Goal: Use online tool/utility: Utilize a website feature to perform a specific function

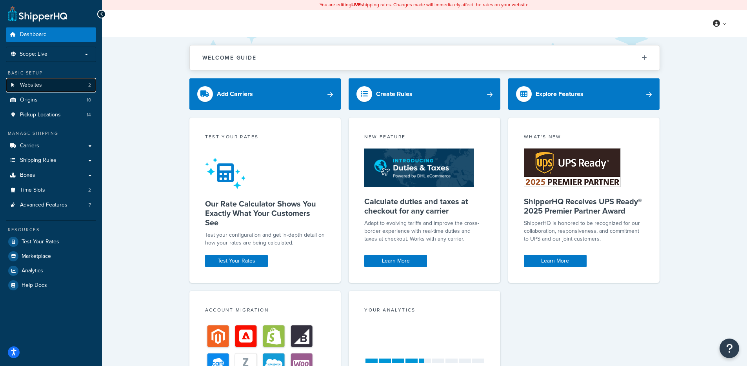
click at [63, 86] on link "Websites 2" at bounding box center [51, 85] width 90 height 15
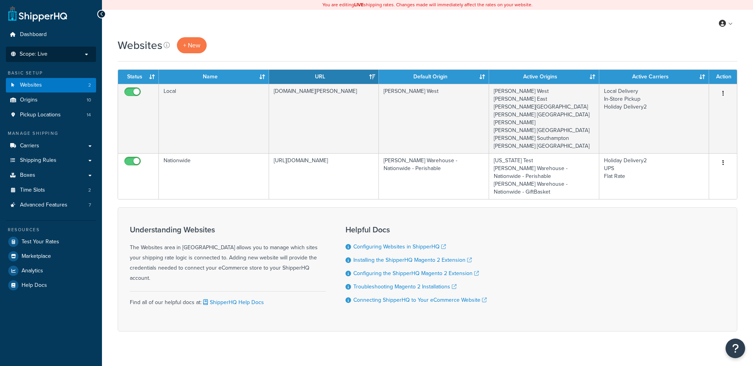
click at [65, 53] on p "Scope: Live" at bounding box center [50, 54] width 83 height 7
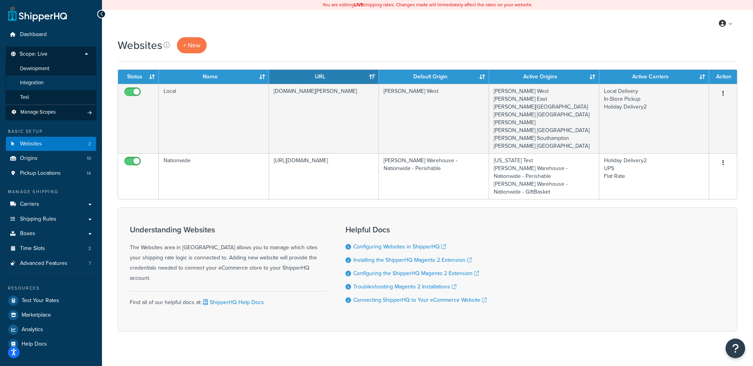
click at [60, 87] on li "Integration" at bounding box center [50, 83] width 91 height 15
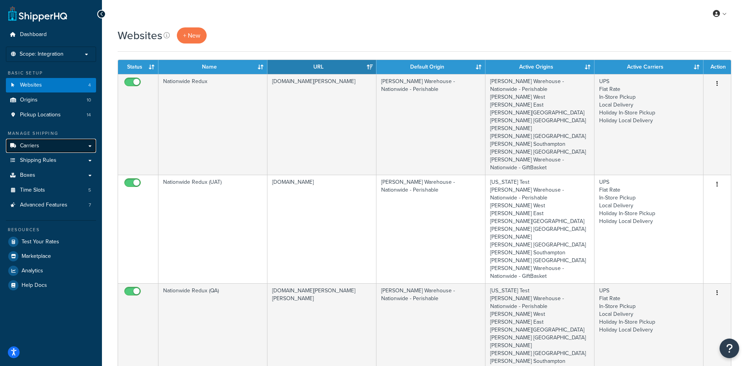
click at [76, 148] on link "Carriers" at bounding box center [51, 146] width 90 height 15
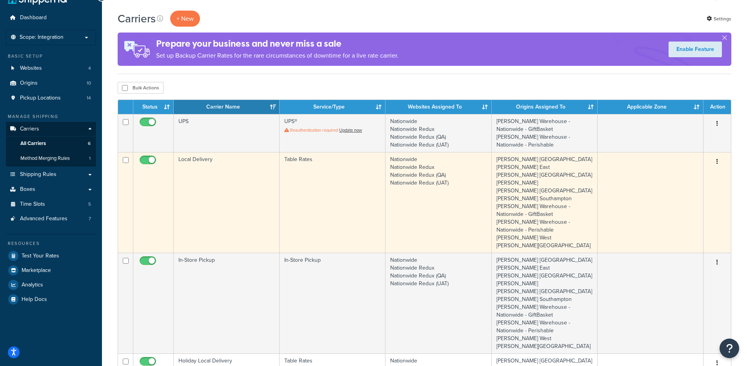
scroll to position [22, 0]
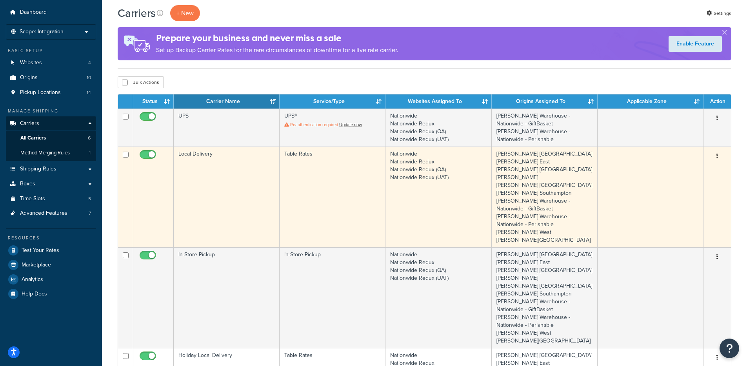
click at [298, 178] on td "Table Rates" at bounding box center [333, 197] width 106 height 101
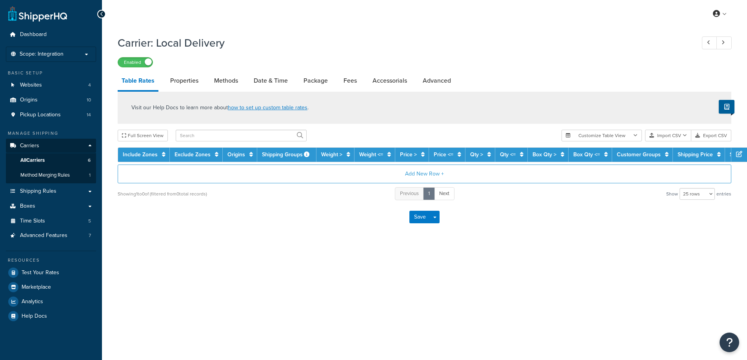
select select "25"
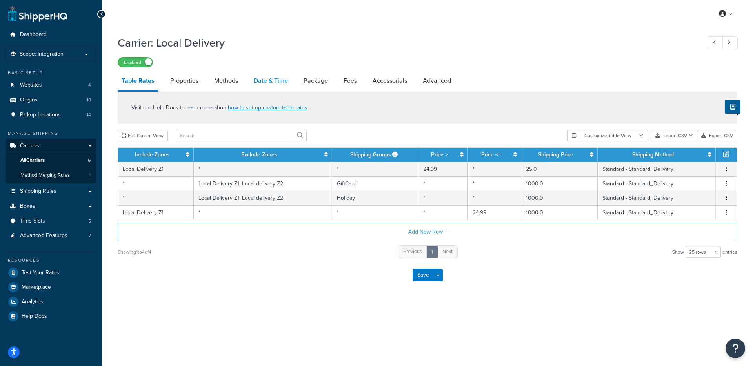
click at [280, 83] on link "Date & Time" at bounding box center [271, 80] width 42 height 19
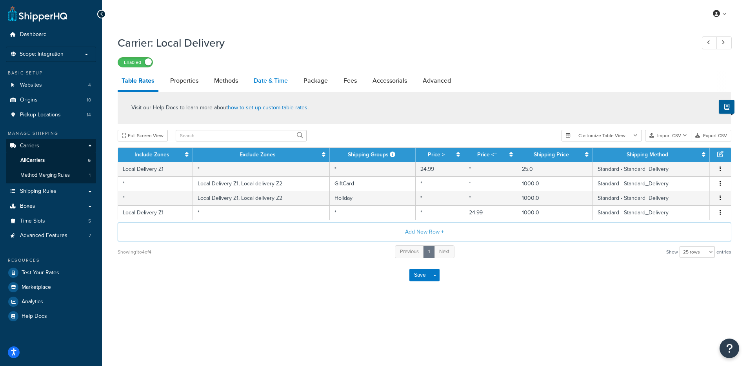
select select "yMd"
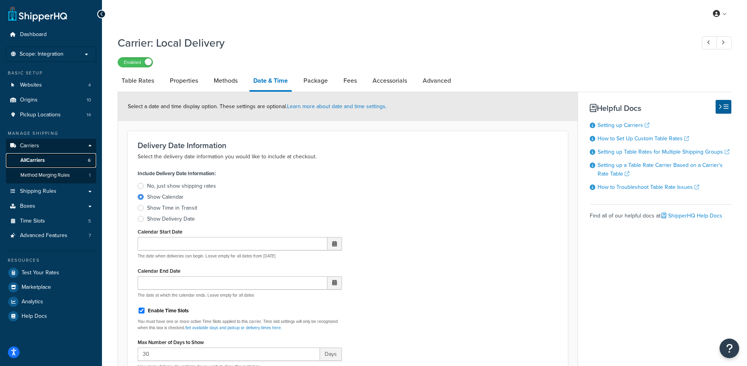
click at [60, 160] on link "All Carriers 6" at bounding box center [51, 160] width 90 height 15
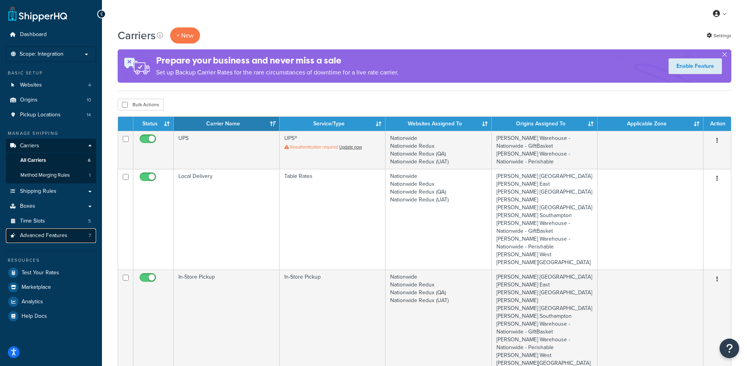
click at [62, 239] on span "Advanced Features" at bounding box center [43, 236] width 47 height 7
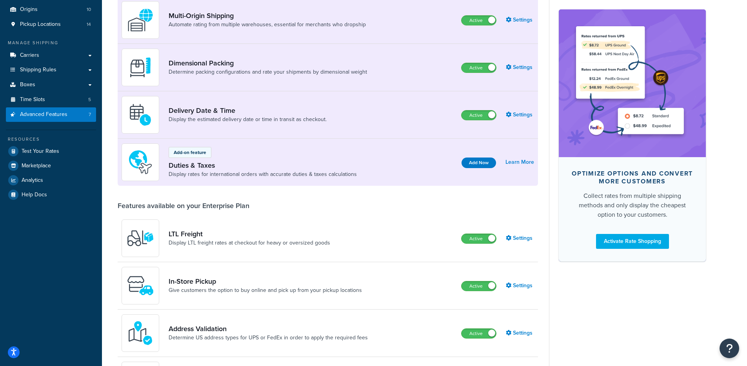
scroll to position [405, 0]
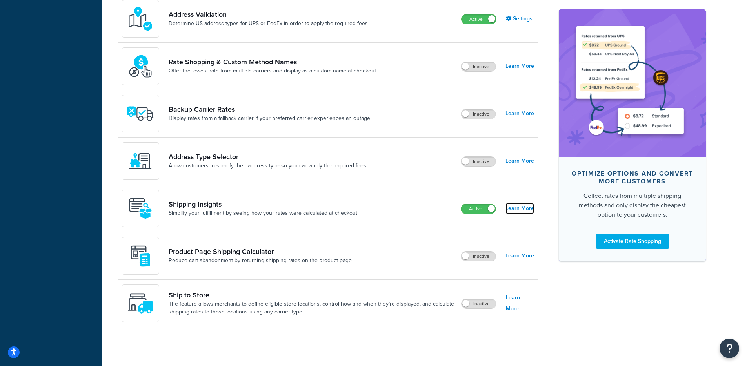
click at [514, 207] on link "Learn More" at bounding box center [519, 208] width 29 height 11
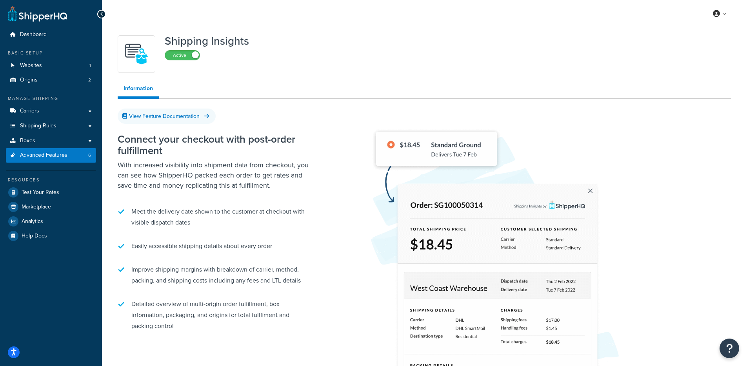
drag, startPoint x: 387, startPoint y: 78, endPoint x: 351, endPoint y: 92, distance: 37.7
click at [387, 78] on div "Shipping Insights Active Information View Feature Documentation Connect your ch…" at bounding box center [424, 263] width 625 height 465
click at [65, 65] on link "Websites 1" at bounding box center [51, 65] width 90 height 15
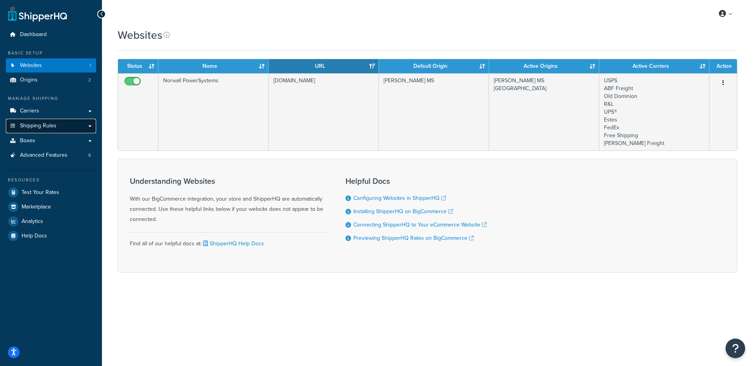
drag, startPoint x: 64, startPoint y: 127, endPoint x: 74, endPoint y: 123, distance: 10.6
click at [64, 127] on link "Shipping Rules" at bounding box center [51, 126] width 90 height 15
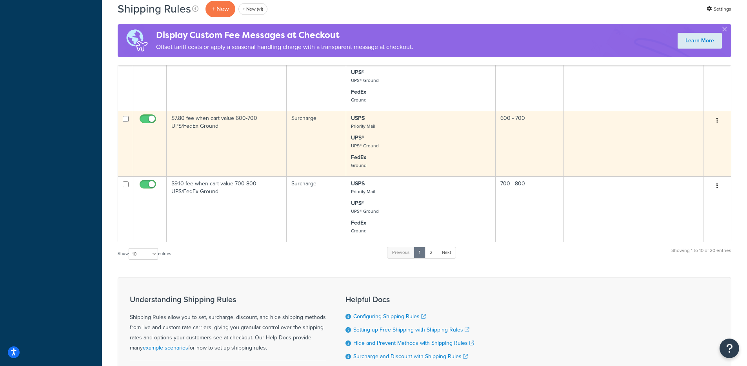
scroll to position [576, 0]
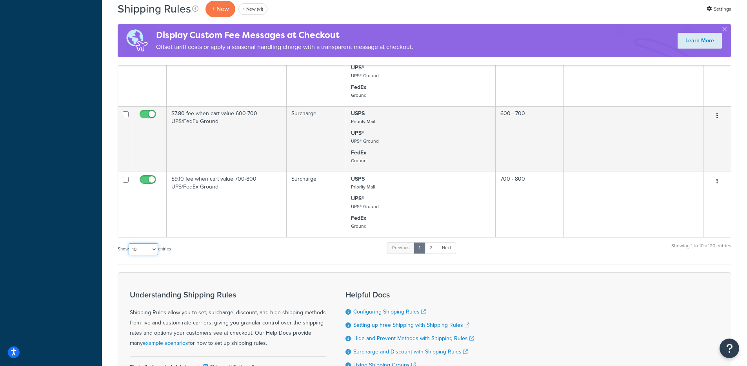
click at [147, 248] on select "10 15 25 50 100 1000" at bounding box center [143, 250] width 29 height 12
select select "1000"
click at [129, 244] on select "10 15 25 50 100 1000" at bounding box center [143, 250] width 29 height 12
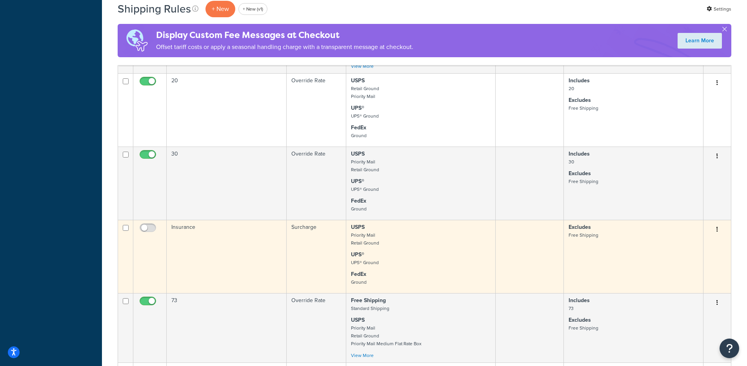
scroll to position [1292, 0]
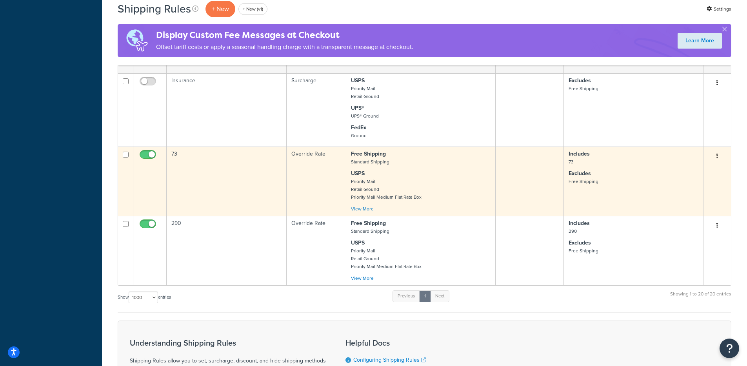
click at [296, 183] on td "Override Rate" at bounding box center [317, 181] width 60 height 69
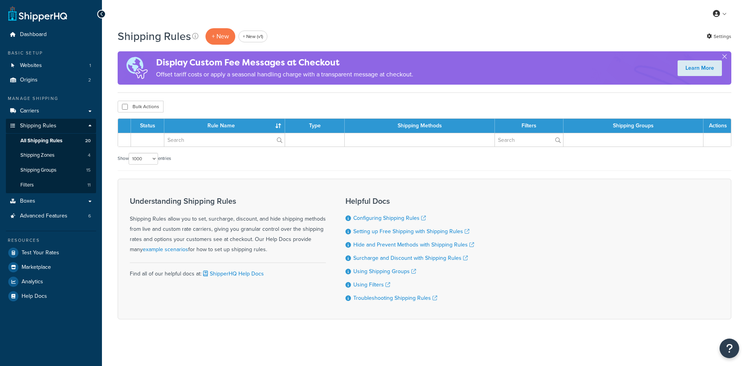
select select "1000"
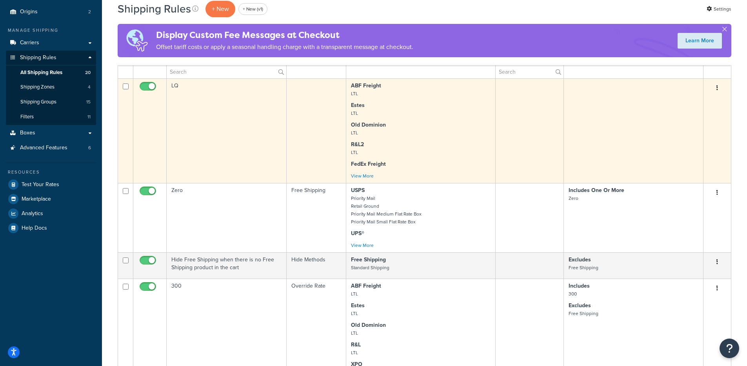
scroll to position [69, 0]
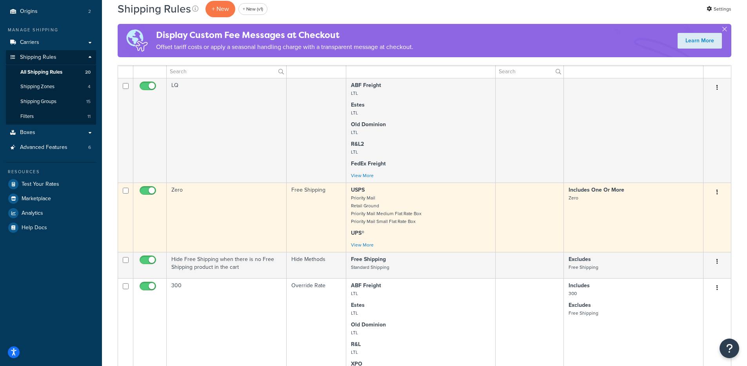
click at [294, 211] on td "Free Shipping" at bounding box center [317, 217] width 60 height 69
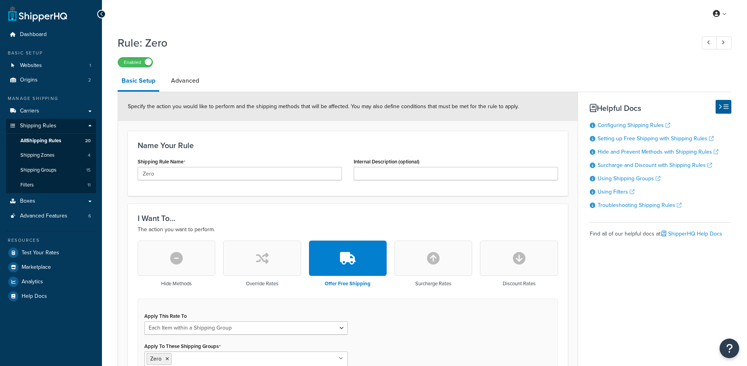
select select "ITEM"
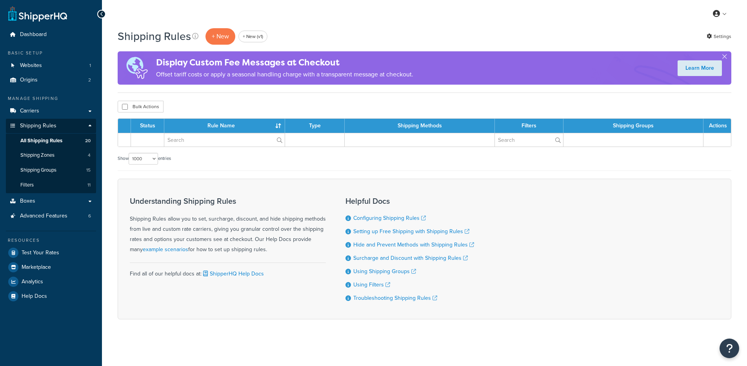
select select "1000"
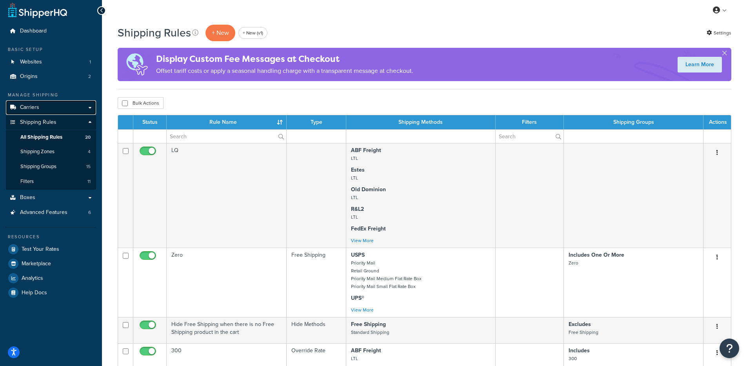
click at [56, 104] on link "Carriers" at bounding box center [51, 107] width 90 height 15
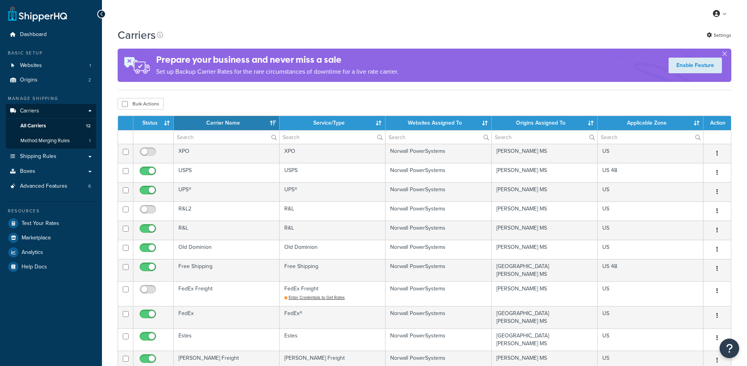
select select "15"
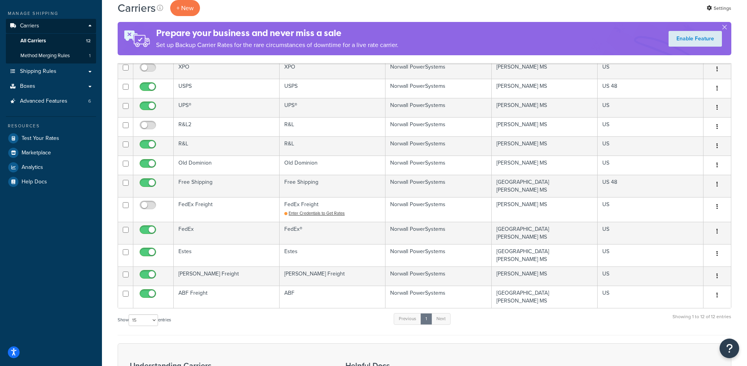
scroll to position [122, 0]
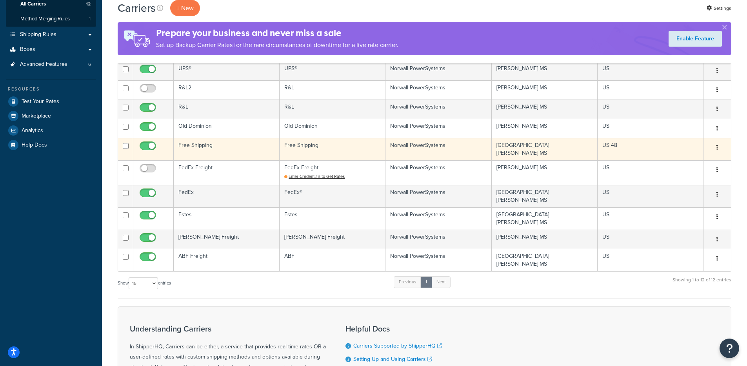
click at [260, 152] on td "Free Shipping" at bounding box center [227, 149] width 106 height 22
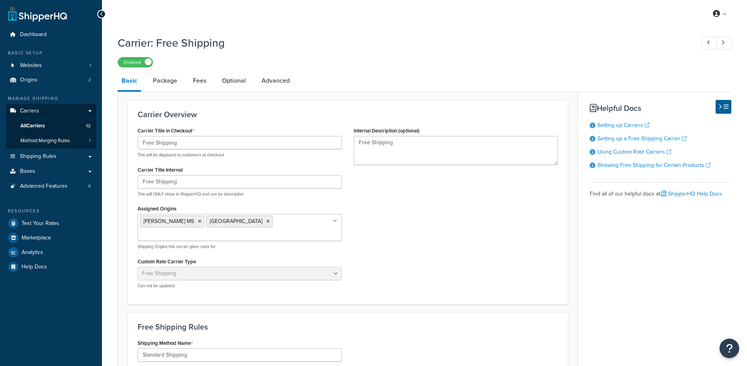
select select "free"
click at [171, 81] on link "Package" at bounding box center [165, 80] width 32 height 19
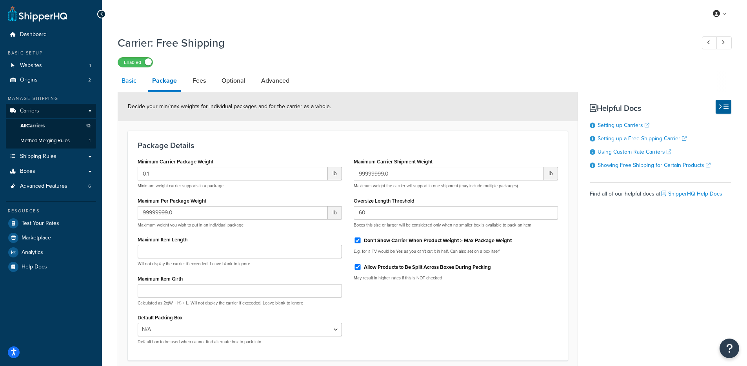
click at [123, 85] on link "Basic" at bounding box center [129, 80] width 23 height 19
select select "free"
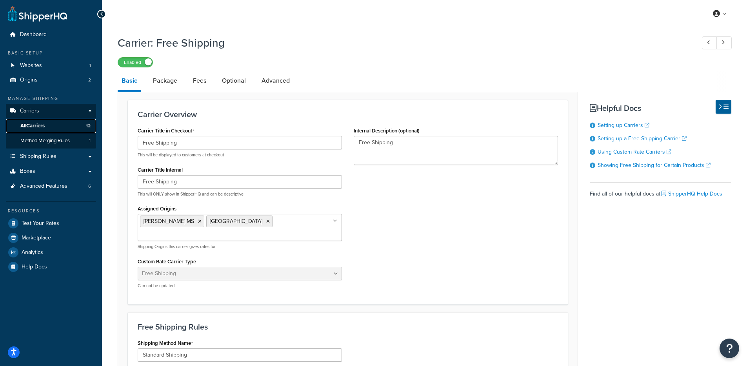
drag, startPoint x: 57, startPoint y: 124, endPoint x: 67, endPoint y: 124, distance: 10.2
click at [57, 124] on link "All Carriers 12" at bounding box center [51, 126] width 90 height 15
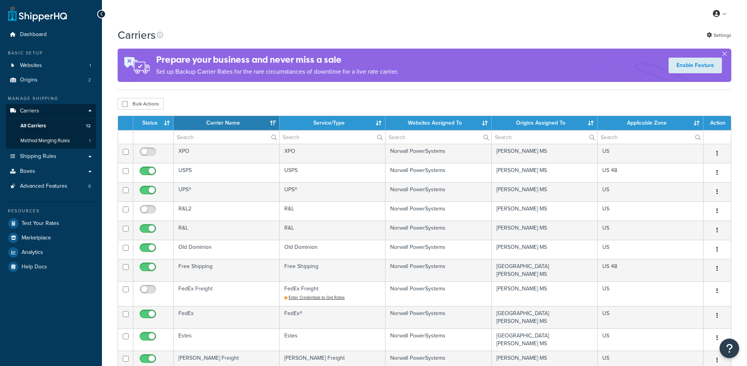
select select "15"
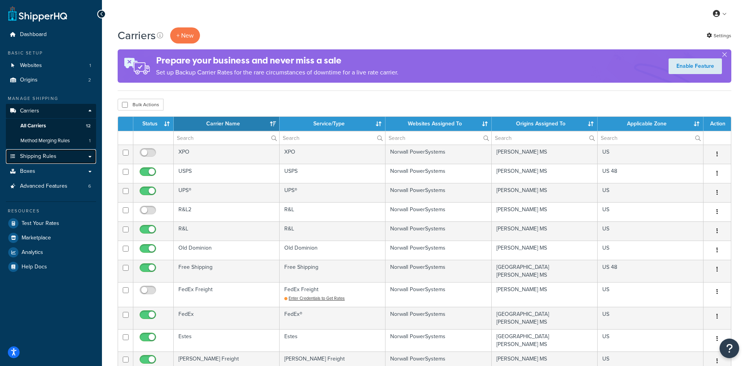
drag, startPoint x: 69, startPoint y: 155, endPoint x: 74, endPoint y: 154, distance: 4.7
click at [69, 155] on link "Shipping Rules" at bounding box center [51, 156] width 90 height 15
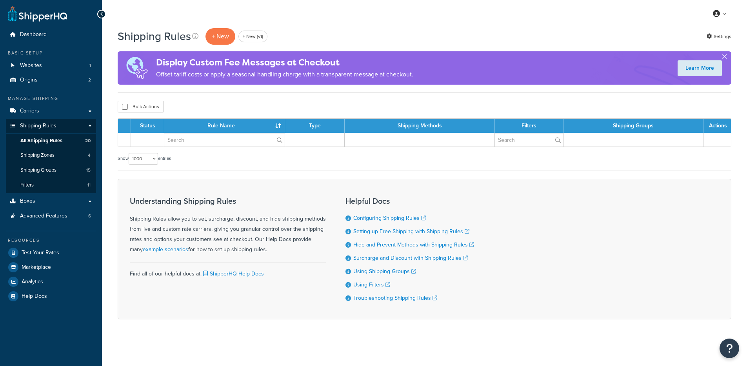
select select "1000"
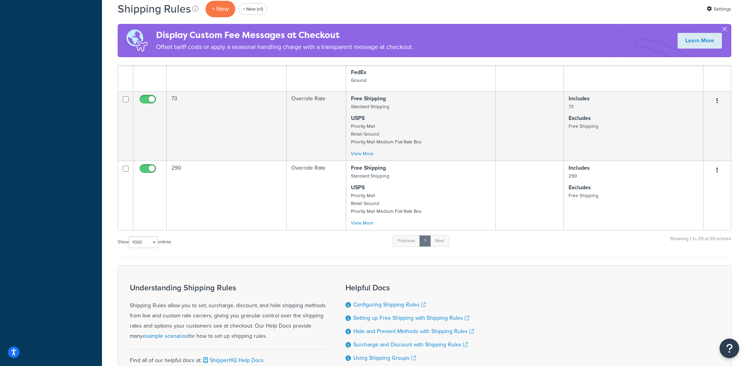
scroll to position [1376, 0]
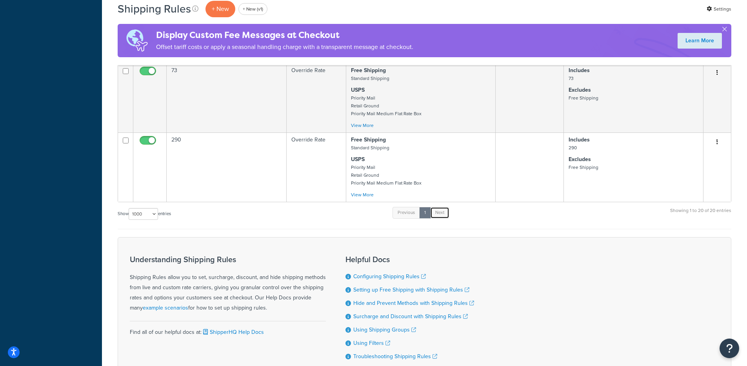
click at [442, 211] on link "Next" at bounding box center [439, 213] width 19 height 12
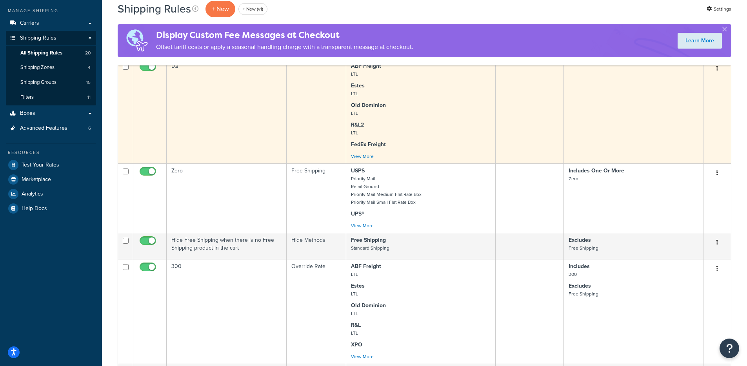
scroll to position [0, 0]
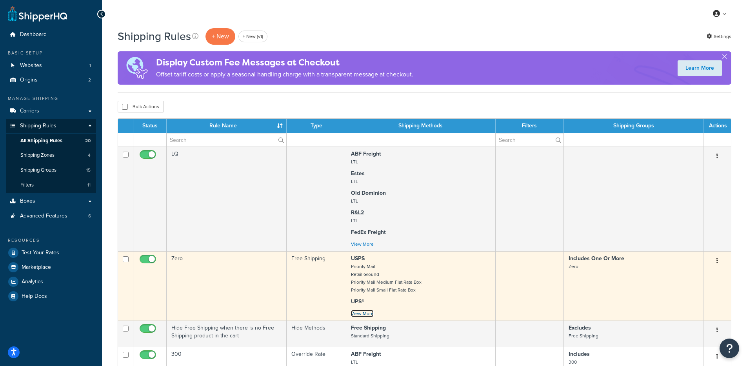
click at [358, 311] on link "View More" at bounding box center [362, 313] width 23 height 7
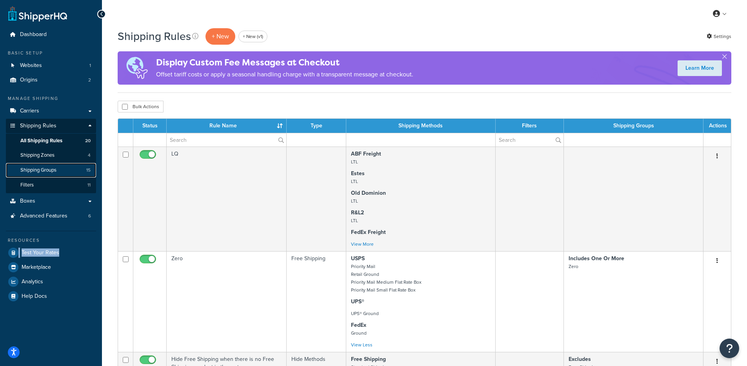
click at [45, 169] on span "Shipping Groups" at bounding box center [38, 170] width 36 height 7
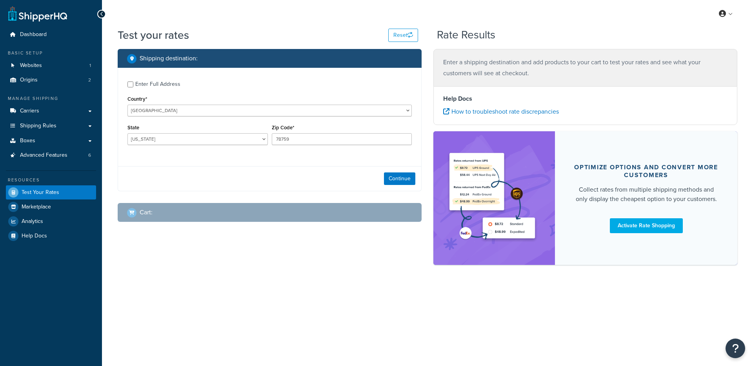
select select "[GEOGRAPHIC_DATA]"
checkbox input "true"
type input "86403"
select select "AZ"
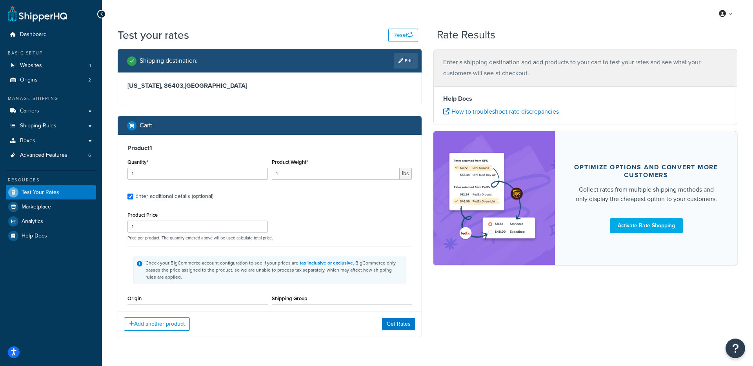
type input "2"
type input "390"
type input "3579"
type input "28.0000"
type input "51.0000"
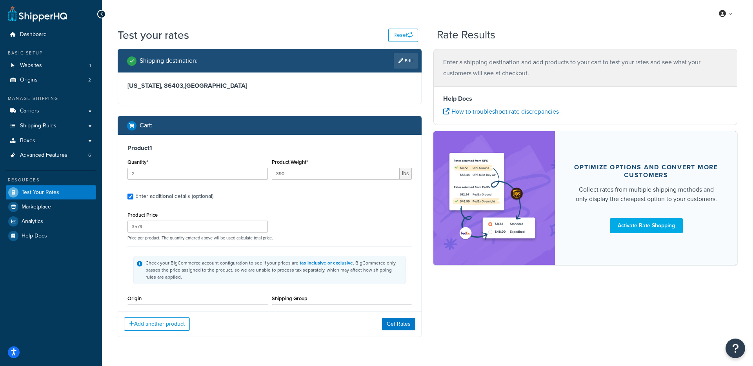
type input "45.0000"
type input "50"
type input "1379"
type input "40.0000"
type input "19.0000"
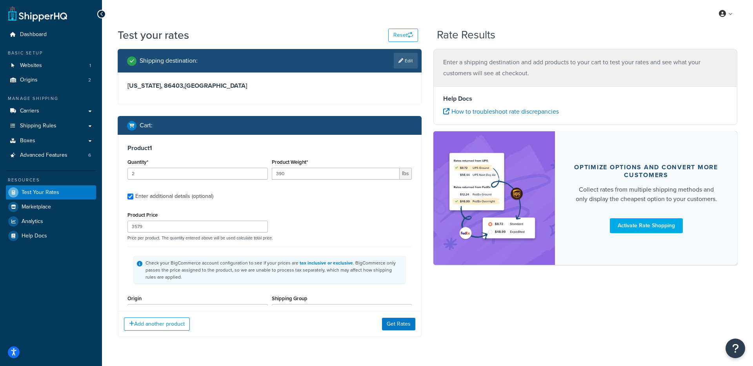
type input "10.0000"
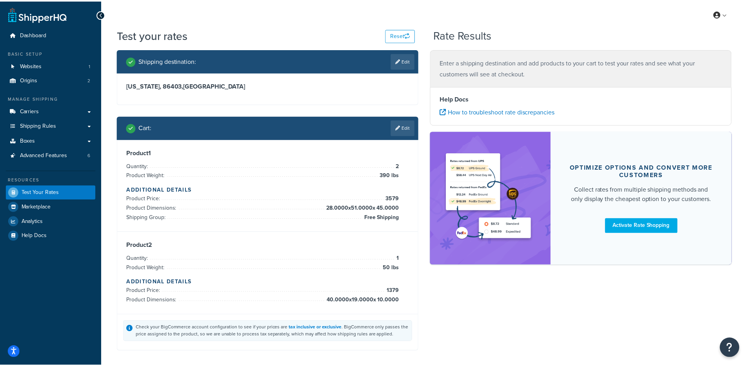
scroll to position [163, 0]
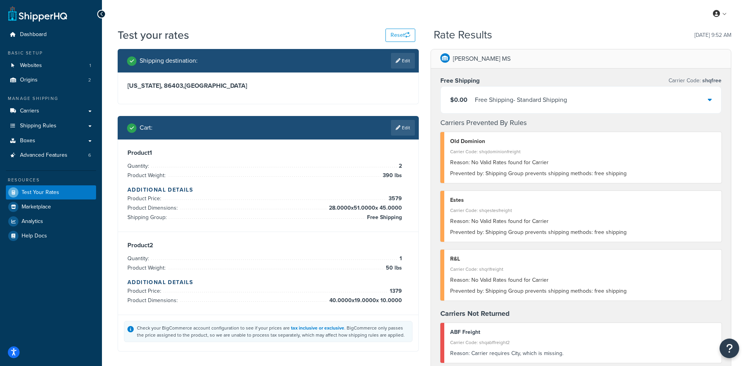
click at [288, 279] on h4 "Additional Details" at bounding box center [268, 282] width 282 height 8
click at [395, 98] on div "Arizona, 86403 , United States" at bounding box center [268, 88] width 300 height 31
drag, startPoint x: 265, startPoint y: 95, endPoint x: 120, endPoint y: 93, distance: 145.1
click at [120, 93] on div "Arizona, 86403 , United States" at bounding box center [268, 88] width 300 height 31
click at [152, 84] on h3 "Arizona, 86403 , United States" at bounding box center [268, 86] width 282 height 8
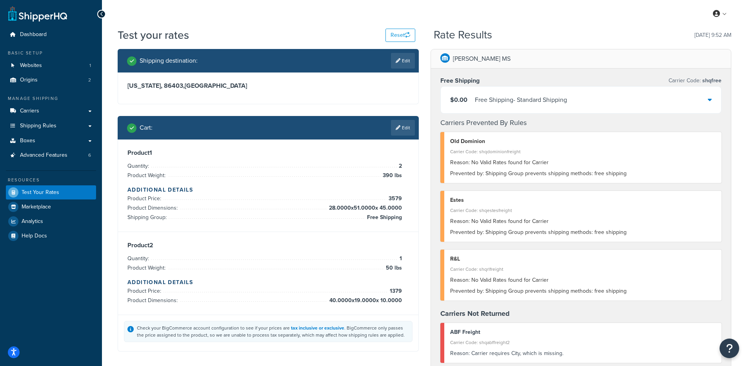
click at [504, 105] on div "Free Shipping - Standard Shipping" at bounding box center [521, 100] width 92 height 11
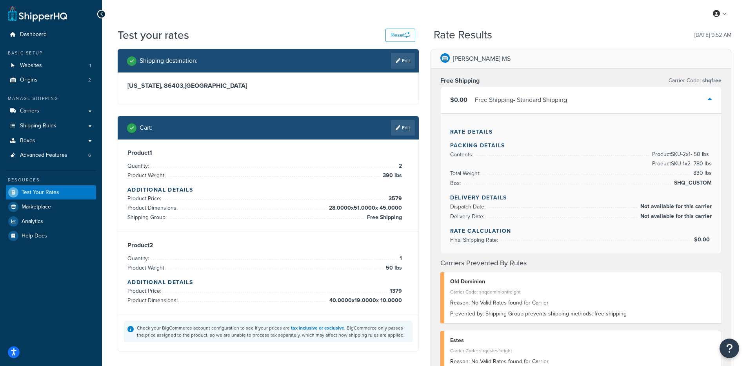
click at [505, 105] on div "Free Shipping - Standard Shipping" at bounding box center [521, 100] width 92 height 11
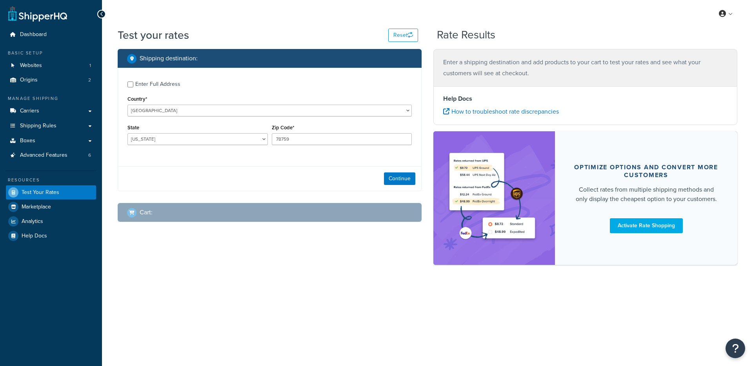
select select "[GEOGRAPHIC_DATA]"
checkbox input "true"
type input "86403"
select select "AZ"
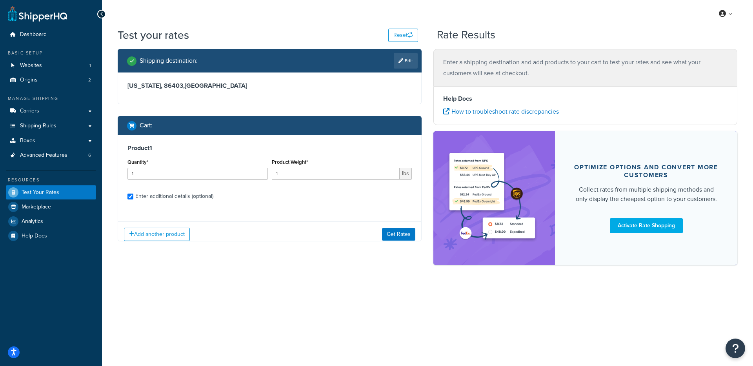
checkbox input "true"
type input "2"
type input "390"
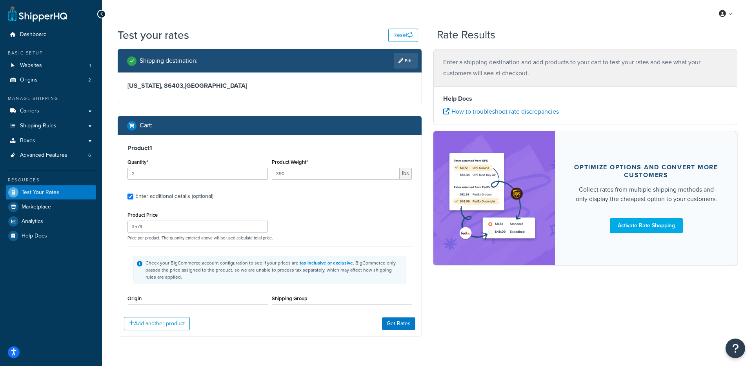
type input "75"
type input "799"
type input "3.8000"
type input "15.4000"
type input "22.5000"
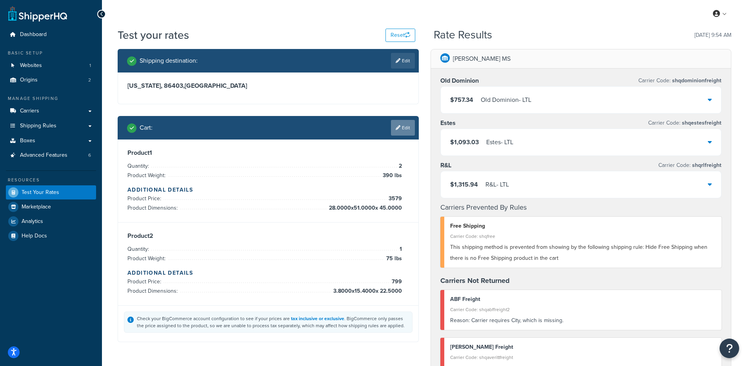
click at [401, 133] on link "Edit" at bounding box center [403, 128] width 24 height 16
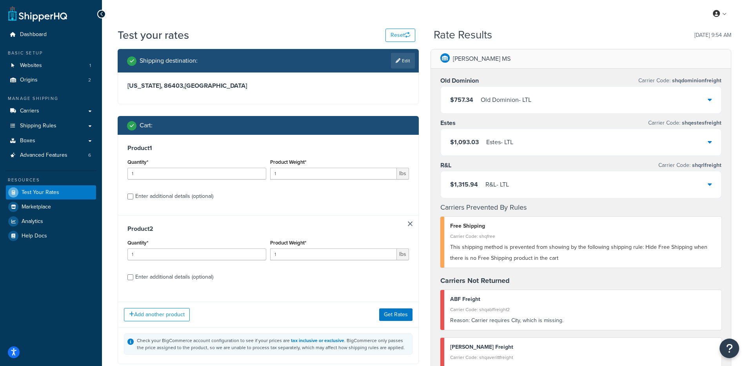
drag, startPoint x: 183, startPoint y: 194, endPoint x: 189, endPoint y: 195, distance: 5.9
click at [183, 194] on div "Enter additional details (optional)" at bounding box center [174, 196] width 78 height 11
click at [133, 194] on input "Enter additional details (optional)" at bounding box center [130, 197] width 6 height 6
checkbox input "true"
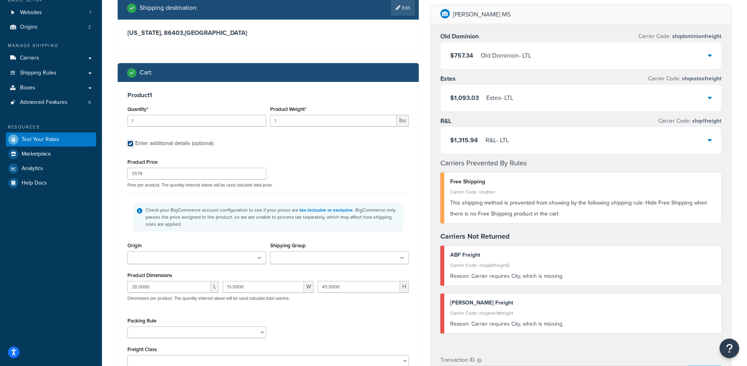
scroll to position [73, 0]
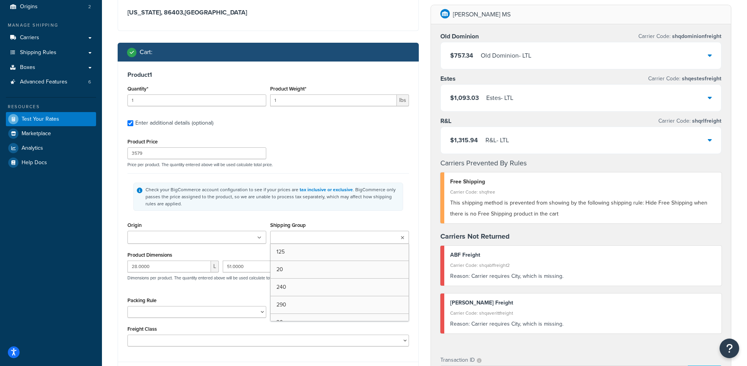
click at [300, 238] on input "Shipping Group" at bounding box center [307, 238] width 69 height 9
type input "Free"
click at [382, 197] on div "Check your BigCommerce account configuration to see if your prices are tax incl…" at bounding box center [272, 196] width 254 height 21
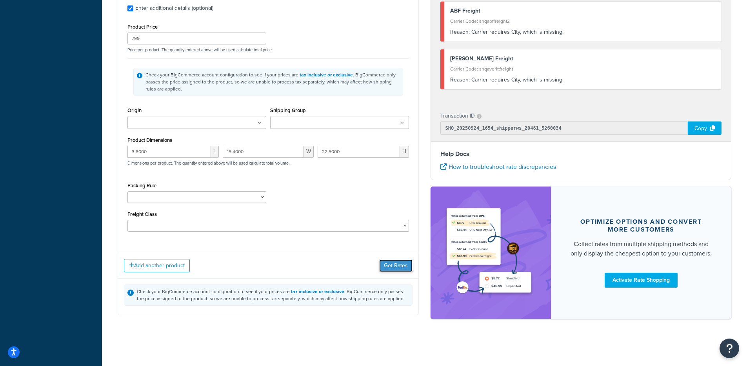
click at [402, 264] on button "Get Rates" at bounding box center [395, 266] width 33 height 13
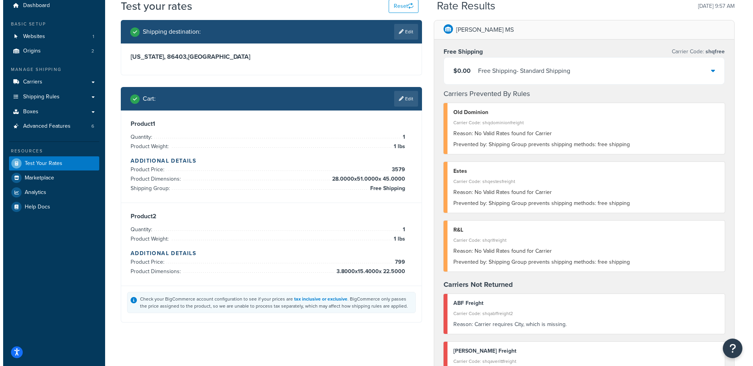
scroll to position [0, 0]
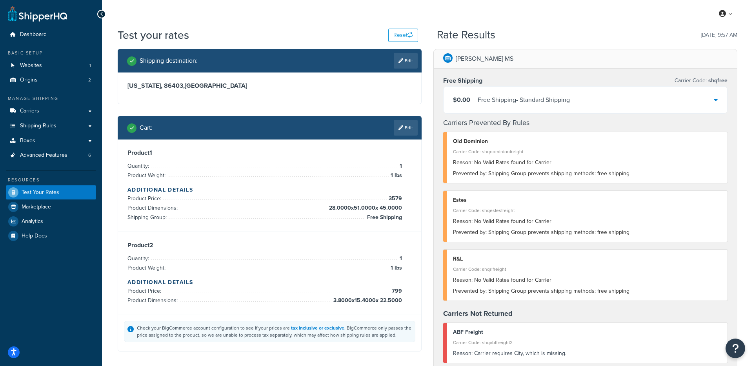
select select "AZ"
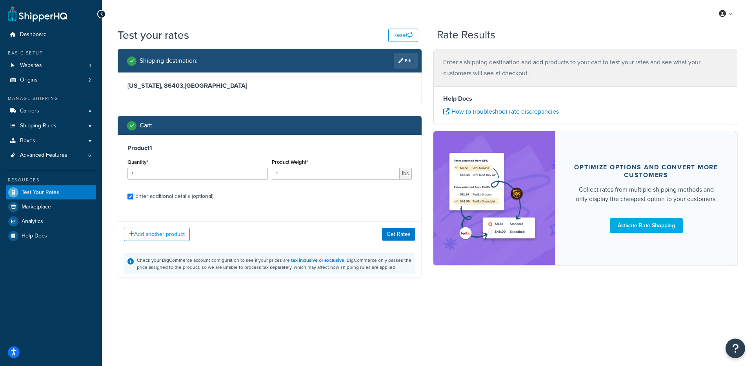
checkbox input "true"
type input "2"
type input "390"
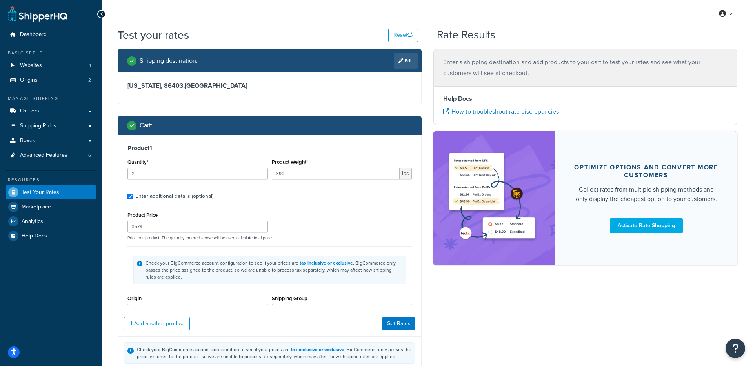
type input "75"
type input "799"
type input "3.8000"
type input "15.4000"
type input "22.5000"
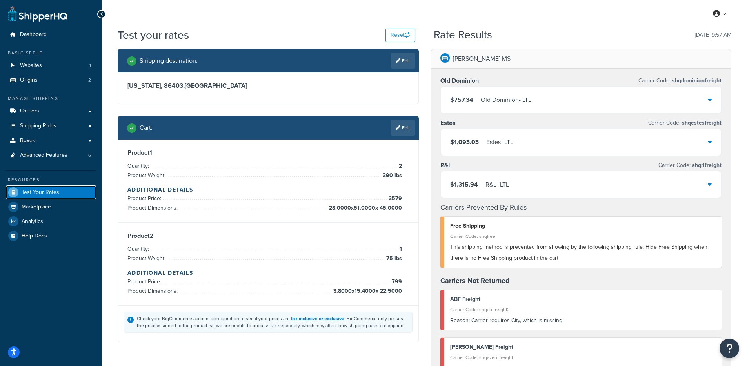
click at [67, 194] on link "Test Your Rates" at bounding box center [51, 192] width 90 height 14
click at [407, 129] on link "Edit" at bounding box center [403, 128] width 24 height 16
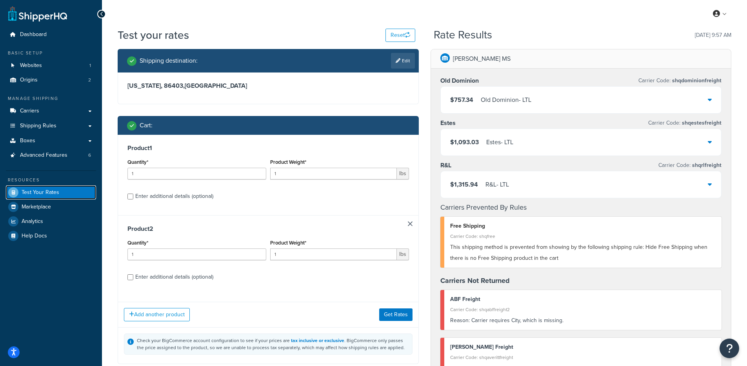
click at [85, 190] on link "Test Your Rates" at bounding box center [51, 192] width 90 height 14
click at [82, 193] on link "Test Your Rates" at bounding box center [51, 192] width 90 height 14
click at [80, 194] on link "Test Your Rates" at bounding box center [51, 192] width 90 height 14
click at [65, 154] on span "Advanced Features" at bounding box center [43, 155] width 47 height 7
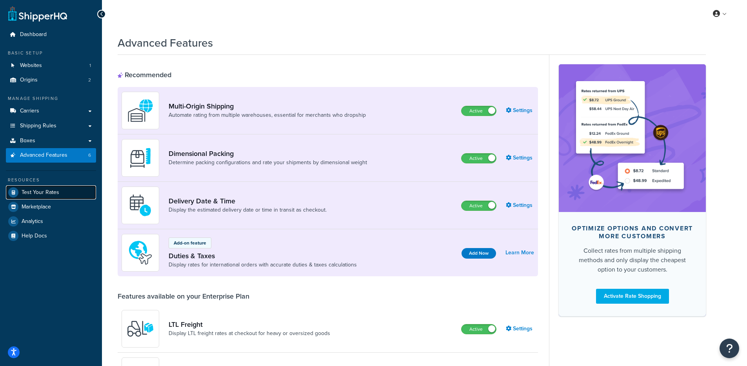
click at [53, 193] on span "Test Your Rates" at bounding box center [41, 192] width 38 height 7
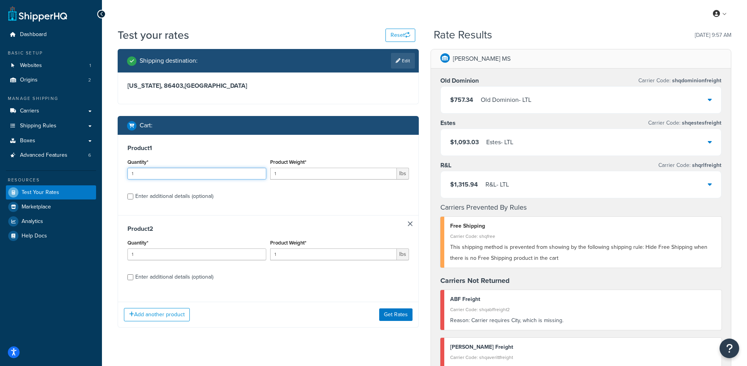
click at [222, 174] on input "1" at bounding box center [196, 174] width 139 height 12
click at [169, 200] on div "Enter additional details (optional)" at bounding box center [174, 196] width 78 height 11
click at [133, 200] on input "Enter additional details (optional)" at bounding box center [130, 197] width 6 height 6
checkbox input "true"
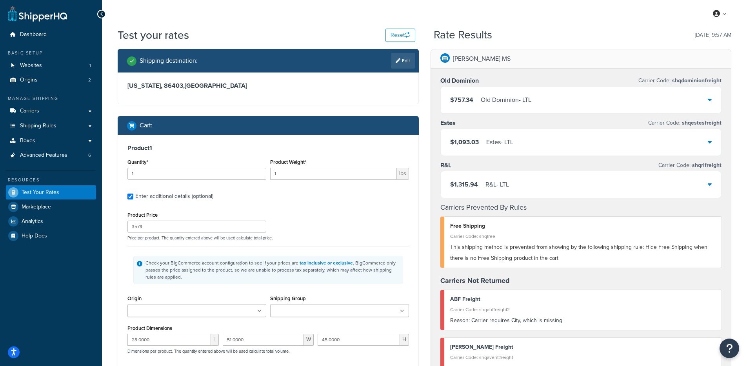
select select "AZ"
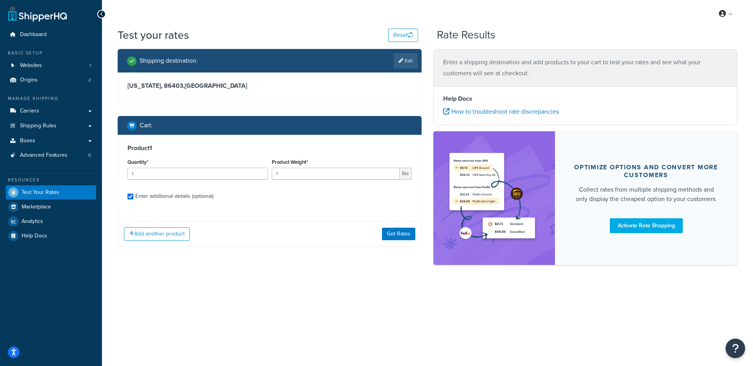
checkbox input "true"
type input "2"
type input "390"
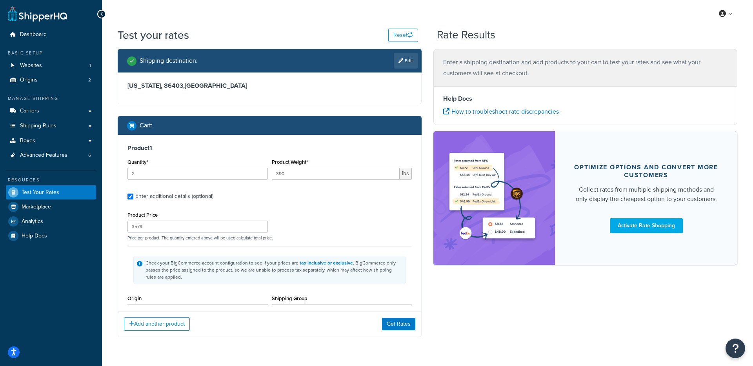
type input "75"
type input "799"
type input "3.8000"
type input "15.4000"
type input "22.5000"
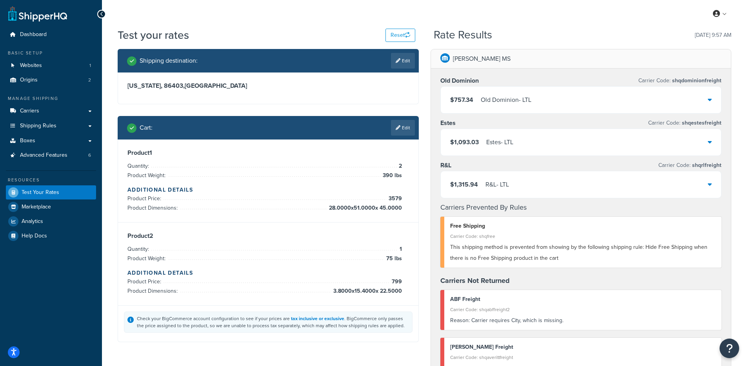
click at [396, 132] on link "Edit" at bounding box center [403, 128] width 24 height 16
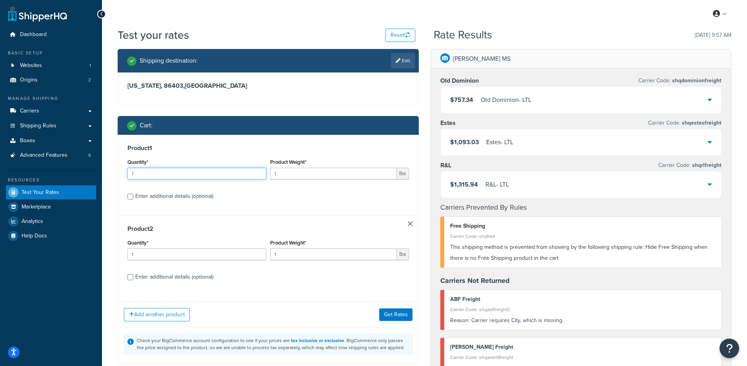
drag, startPoint x: 179, startPoint y: 177, endPoint x: 124, endPoint y: 175, distance: 55.7
click at [124, 175] on div "Product 1 Quantity* 1 Product Weight* 1 lbs Enter additional details (optional)" at bounding box center [268, 175] width 300 height 80
type input "2"
type input "390"
click at [293, 260] on div "Product Weight* 1 lbs" at bounding box center [339, 252] width 143 height 29
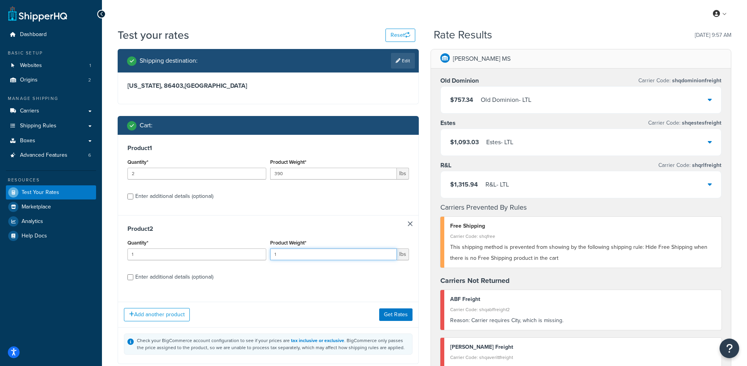
drag, startPoint x: 291, startPoint y: 258, endPoint x: 251, endPoint y: 256, distance: 40.1
click at [251, 256] on div "Quantity* 1 Product Weight* 1 lbs" at bounding box center [267, 252] width 285 height 29
type input "75"
click at [184, 196] on div "Enter additional details (optional)" at bounding box center [174, 196] width 78 height 11
click at [133, 196] on input "Enter additional details (optional)" at bounding box center [130, 197] width 6 height 6
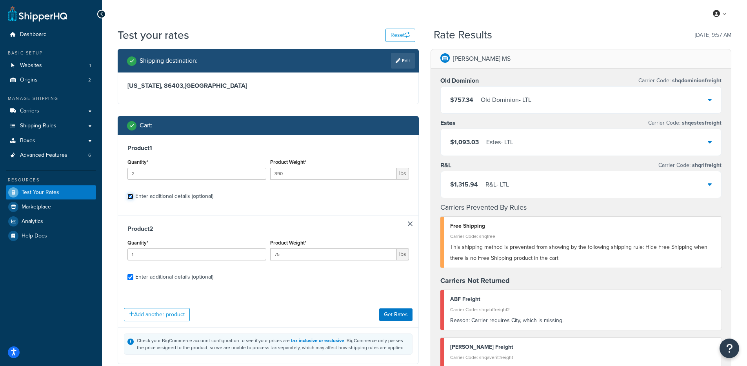
checkbox input "true"
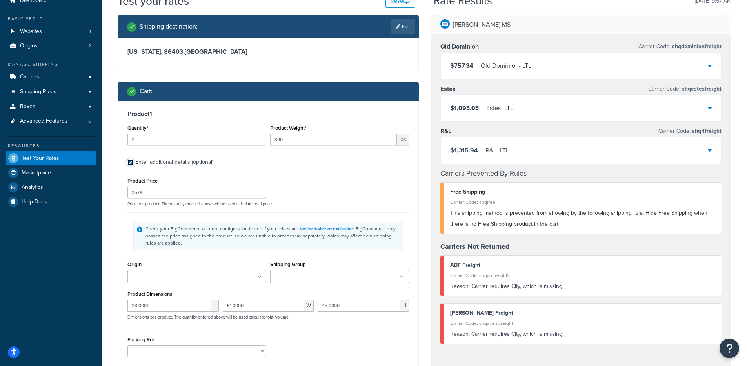
scroll to position [125, 0]
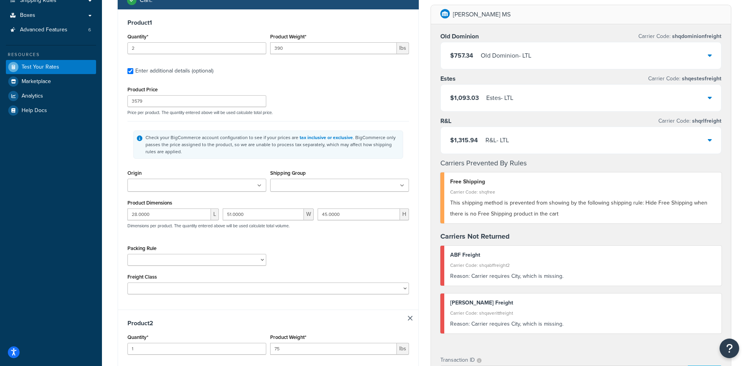
click at [307, 186] on input "Shipping Group" at bounding box center [307, 186] width 69 height 9
type input "free"
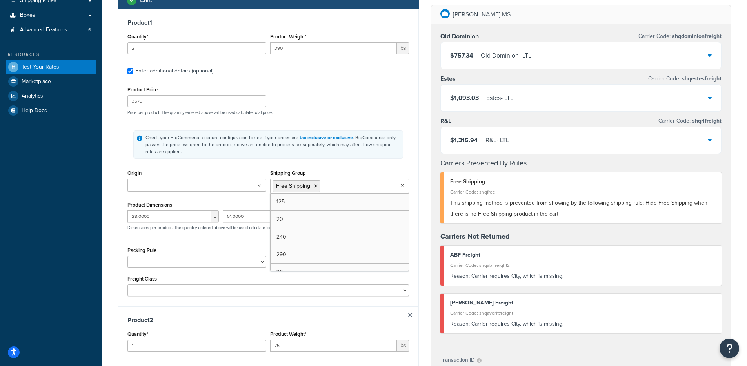
click at [378, 154] on div "Check your BigCommerce account configuration to see if your prices are tax incl…" at bounding box center [272, 144] width 254 height 21
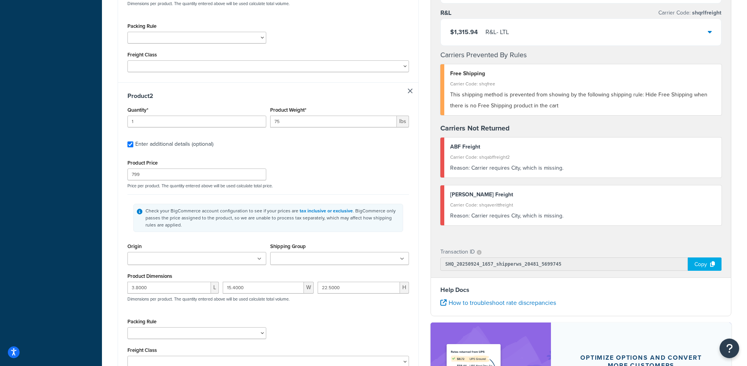
scroll to position [402, 0]
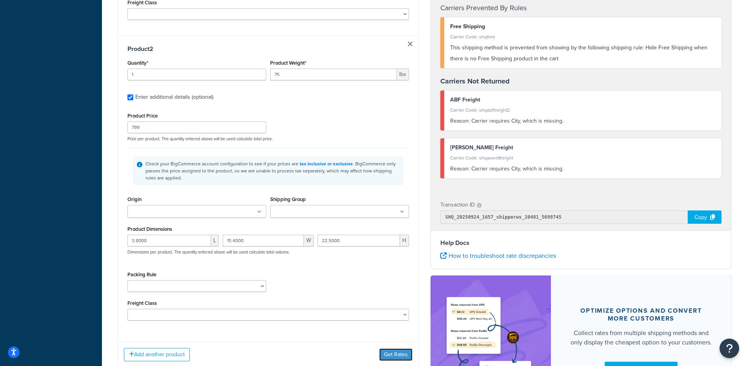
click at [400, 353] on button "Get Rates" at bounding box center [395, 355] width 33 height 13
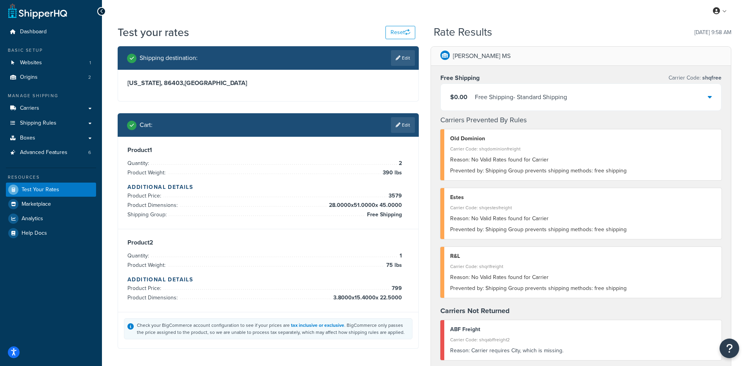
scroll to position [0, 0]
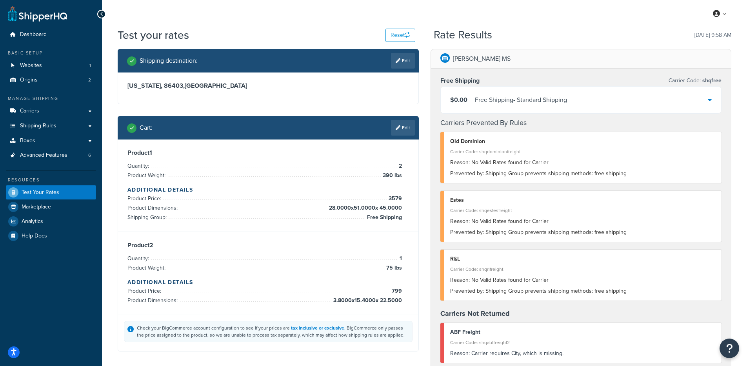
click at [525, 109] on div "$0.00 Free Shipping - Standard Shipping" at bounding box center [581, 100] width 281 height 27
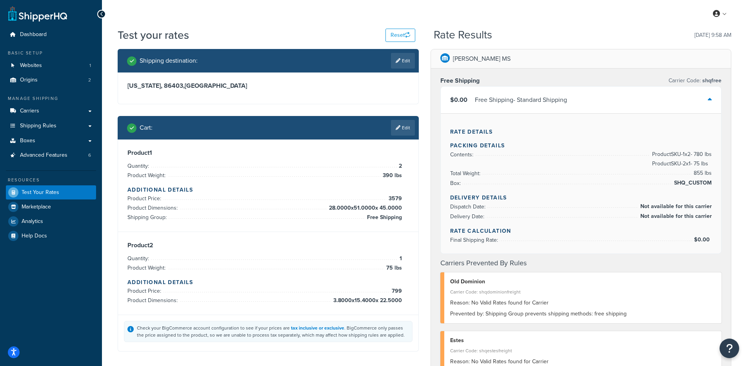
click at [527, 107] on div "$0.00 Free Shipping - Standard Shipping" at bounding box center [581, 100] width 281 height 27
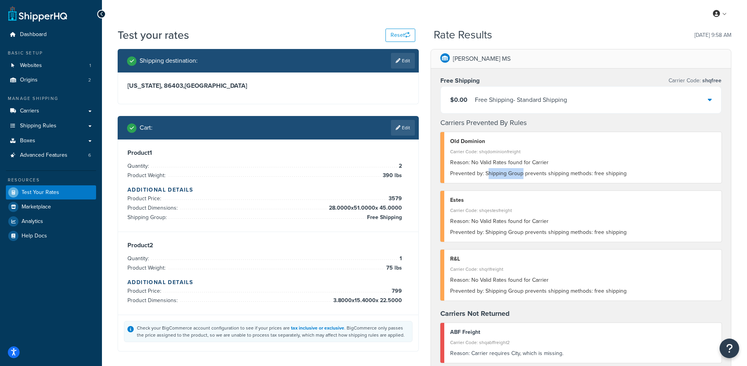
drag, startPoint x: 488, startPoint y: 178, endPoint x: 523, endPoint y: 175, distance: 34.6
click at [522, 175] on div "Prevented by: Shipping Group prevents shipping methods: free shipping" at bounding box center [583, 173] width 266 height 11
drag, startPoint x: 560, startPoint y: 225, endPoint x: 591, endPoint y: 236, distance: 32.2
click at [591, 234] on div "Estes Carrier Code: shqestesfreight Reason: No Valid Rates found for Carrier Pr…" at bounding box center [581, 216] width 282 height 51
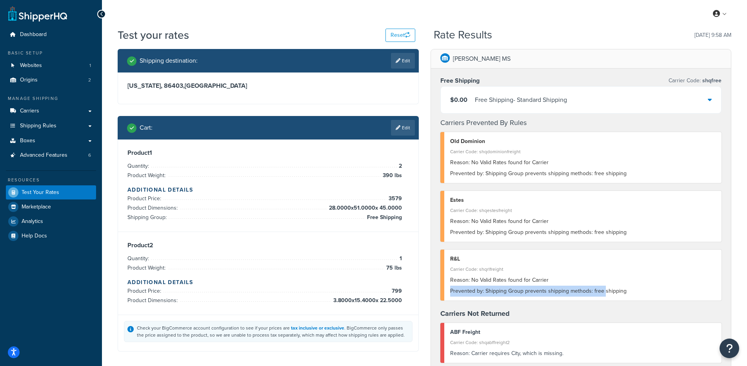
drag, startPoint x: 602, startPoint y: 291, endPoint x: 613, endPoint y: 294, distance: 11.4
click at [603, 292] on div "R&L Carrier Code: shqrlfreight Reason: No Valid Rates found for Carrier Prevent…" at bounding box center [581, 275] width 282 height 51
drag, startPoint x: 614, startPoint y: 295, endPoint x: 581, endPoint y: 269, distance: 42.4
click at [587, 280] on div "R&L Carrier Code: shqrlfreight Reason: No Valid Rates found for Carrier Prevent…" at bounding box center [581, 275] width 282 height 51
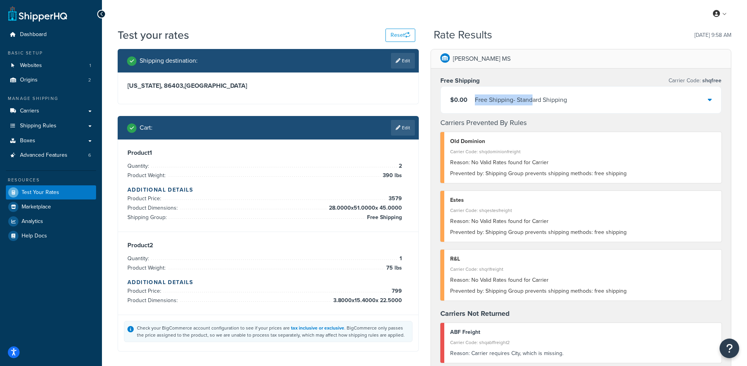
click at [533, 98] on div "$0.00 Free Shipping - Standard Shipping" at bounding box center [581, 100] width 281 height 27
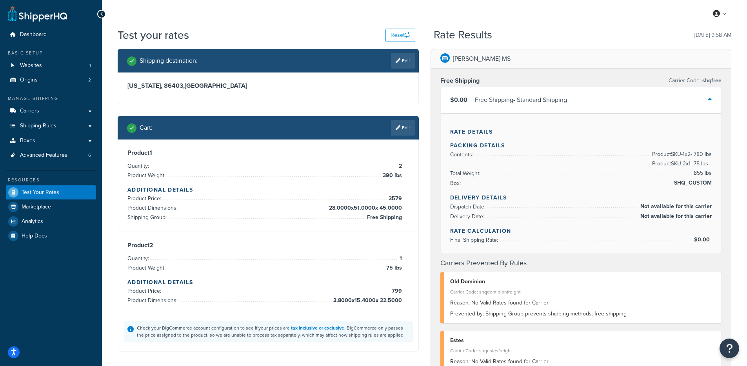
click at [539, 102] on div "Free Shipping - Standard Shipping" at bounding box center [521, 100] width 92 height 11
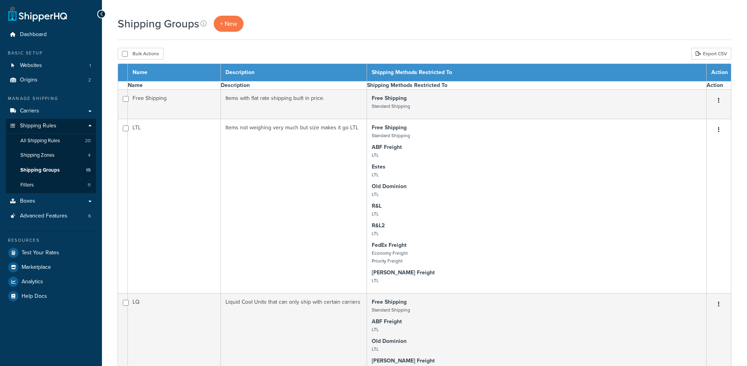
select select "15"
